Goal: Information Seeking & Learning: Learn about a topic

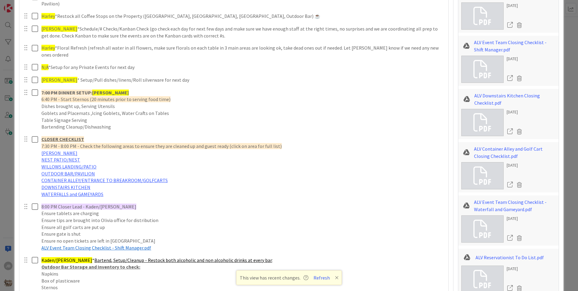
click at [337, 278] on icon at bounding box center [337, 277] width 4 height 5
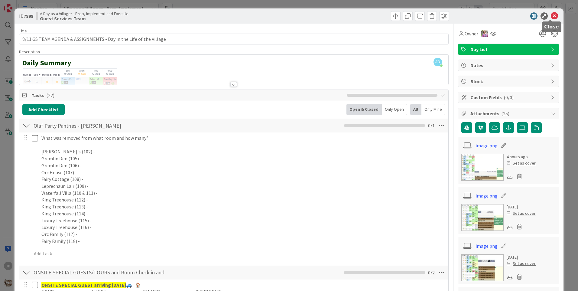
click at [551, 17] on icon at bounding box center [554, 15] width 7 height 7
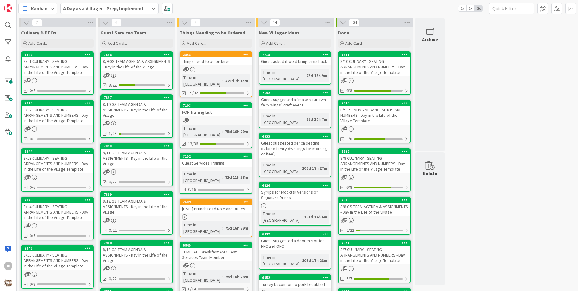
click at [67, 79] on div "40" at bounding box center [57, 80] width 71 height 5
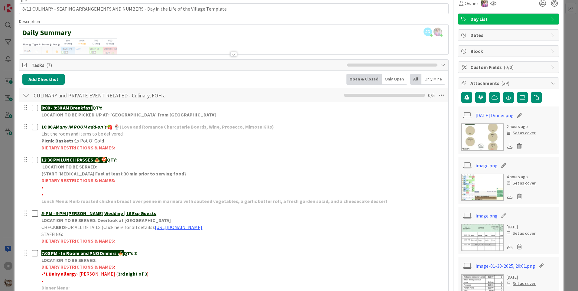
scroll to position [31, 0]
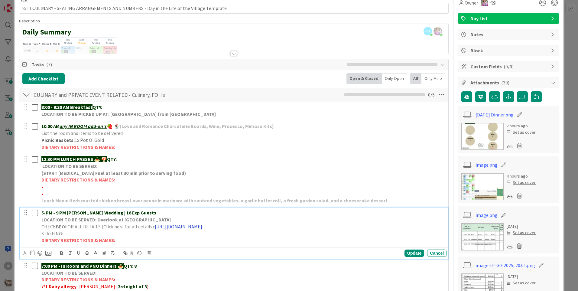
click at [202, 228] on link "[URL][DOMAIN_NAME]" at bounding box center [178, 227] width 47 height 6
click at [249, 237] on link "[URL][DOMAIN_NAME]" at bounding box center [228, 238] width 41 height 8
click at [476, 115] on link "[DATE] Dinner.png" at bounding box center [495, 114] width 38 height 7
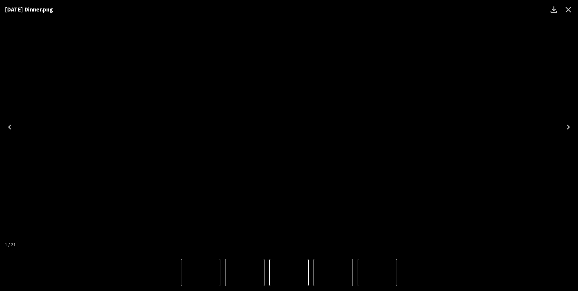
click at [566, 9] on icon "Close" at bounding box center [569, 10] width 10 height 10
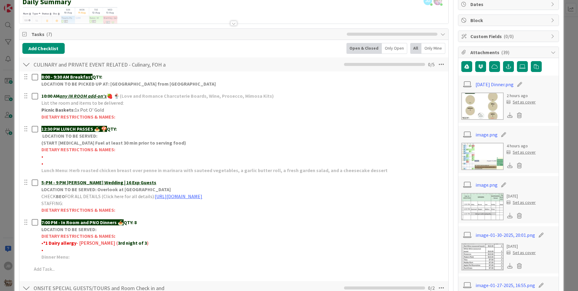
scroll to position [1, 0]
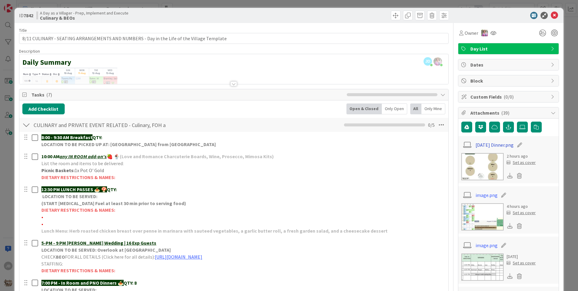
click at [491, 145] on link "[DATE] Dinner.png" at bounding box center [495, 144] width 38 height 7
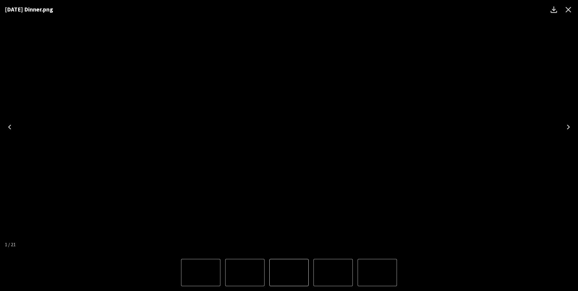
click at [569, 8] on icon "Close" at bounding box center [569, 10] width 10 height 10
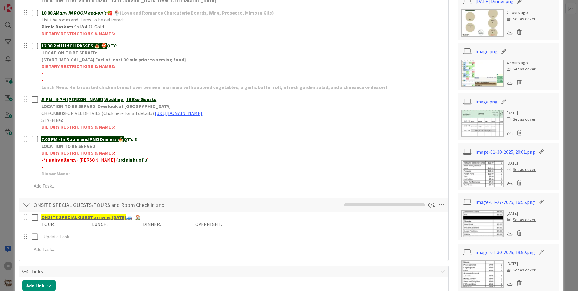
scroll to position [152, 0]
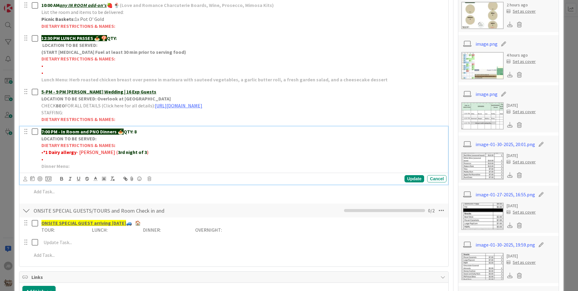
click at [150, 132] on p "7:00 PM - In Room and PNO Dinners 🍝 QTY: 8" at bounding box center [242, 131] width 403 height 7
click at [411, 180] on div "Update" at bounding box center [415, 178] width 20 height 7
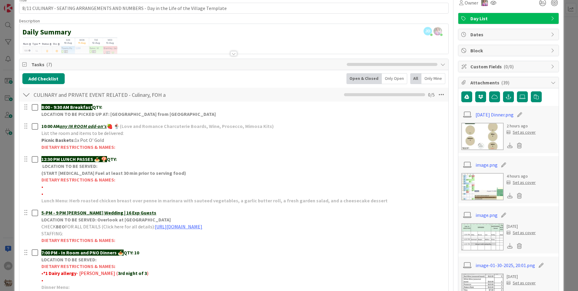
scroll to position [0, 0]
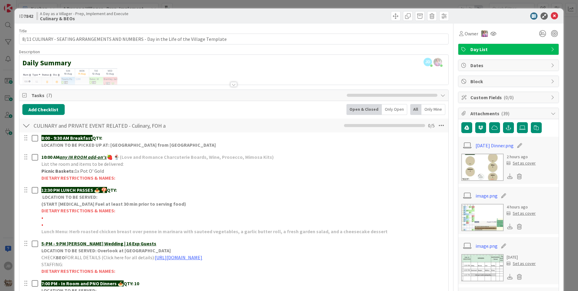
click at [234, 85] on div at bounding box center [234, 84] width 7 height 5
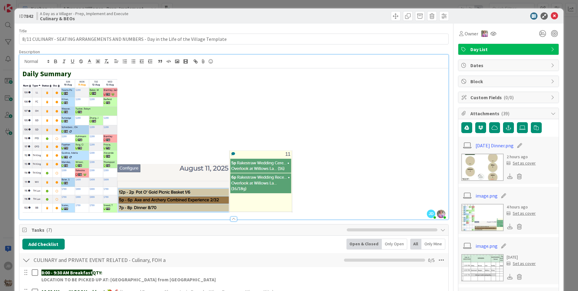
click at [231, 218] on div at bounding box center [234, 219] width 7 height 5
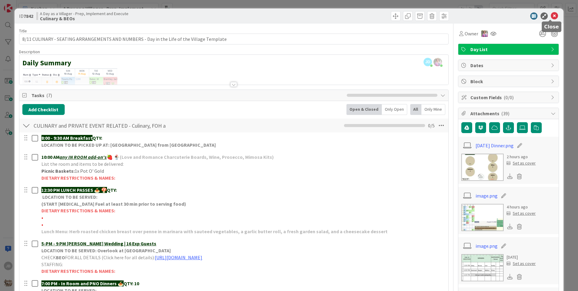
click at [551, 16] on icon at bounding box center [554, 15] width 7 height 7
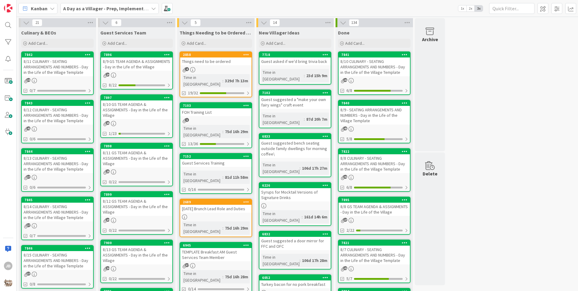
click at [132, 157] on div "8/11 GS TEAM AGENDA & ASSIGNMENTS - Day in the Life of the Village" at bounding box center [136, 158] width 71 height 19
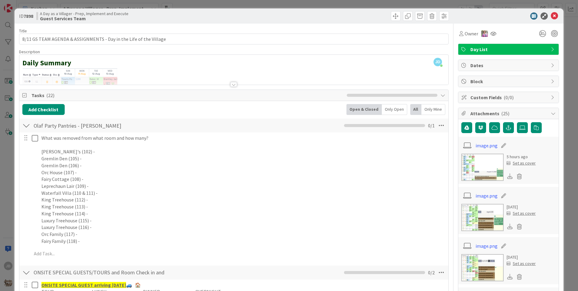
click at [232, 85] on div at bounding box center [234, 84] width 7 height 5
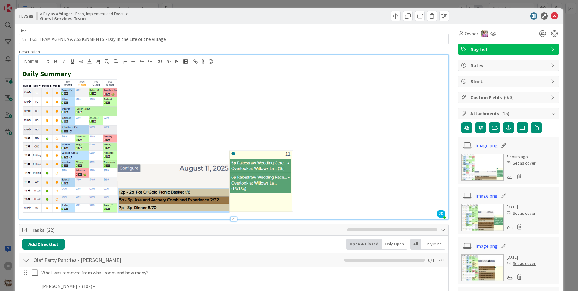
scroll to position [121, 0]
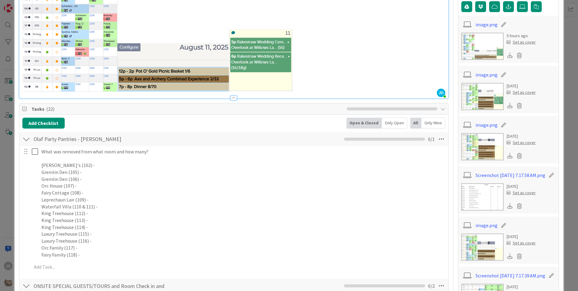
click at [233, 97] on div at bounding box center [234, 98] width 7 height 5
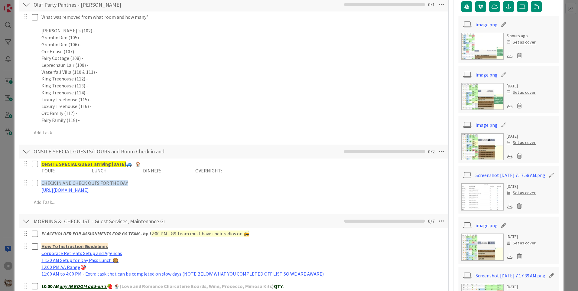
scroll to position [0, 0]
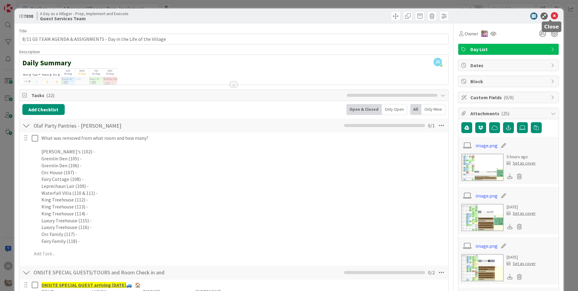
click at [551, 17] on icon at bounding box center [554, 15] width 7 height 7
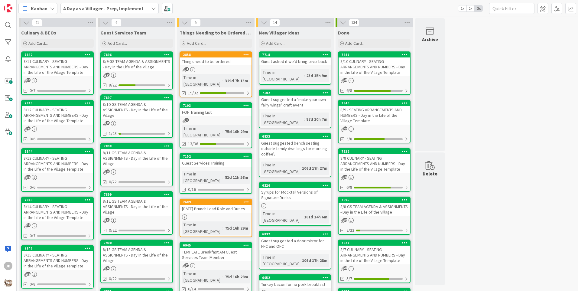
click at [73, 74] on div "8/11 CULINARY - SEATING ARRANGEMENTS AND NUMBERS - Day in the Life of the Villa…" at bounding box center [57, 66] width 71 height 19
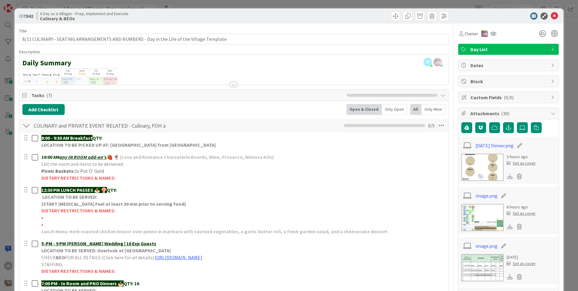
click at [475, 165] on img at bounding box center [483, 167] width 42 height 27
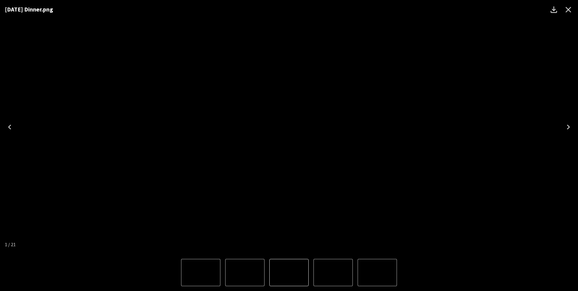
click at [572, 11] on icon "Close" at bounding box center [569, 10] width 10 height 10
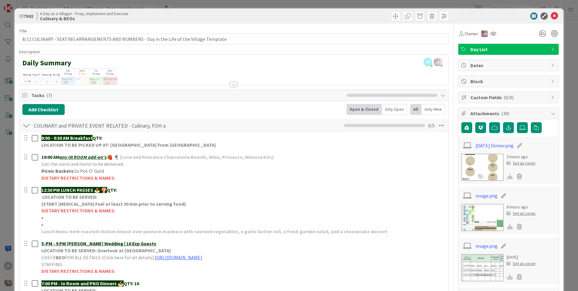
click at [551, 20] on div "ID 7842 A Day as a Villager - Prep, Implement and Execute Culinary & BEOs" at bounding box center [289, 15] width 549 height 15
click at [551, 17] on icon at bounding box center [554, 15] width 7 height 7
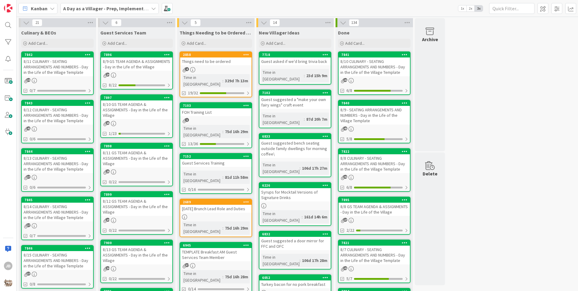
click at [144, 170] on div "25" at bounding box center [136, 171] width 71 height 5
